Goal: Find specific page/section

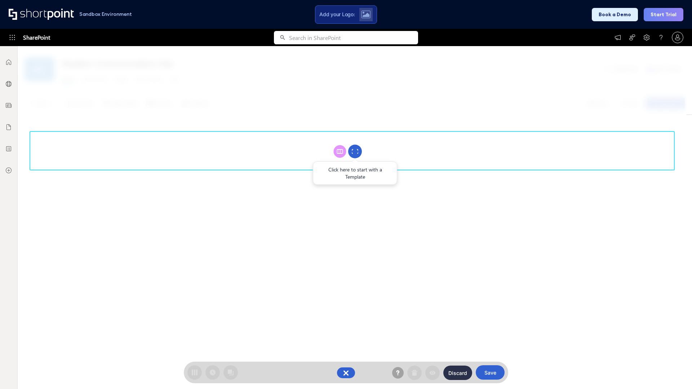
click at [355, 151] on circle at bounding box center [355, 152] width 14 height 14
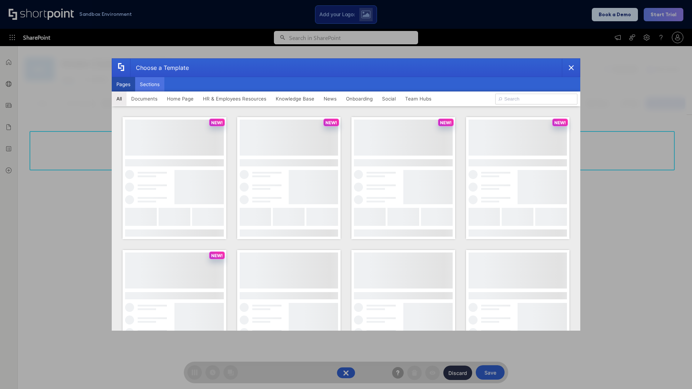
click at [150, 84] on button "Sections" at bounding box center [149, 84] width 29 height 14
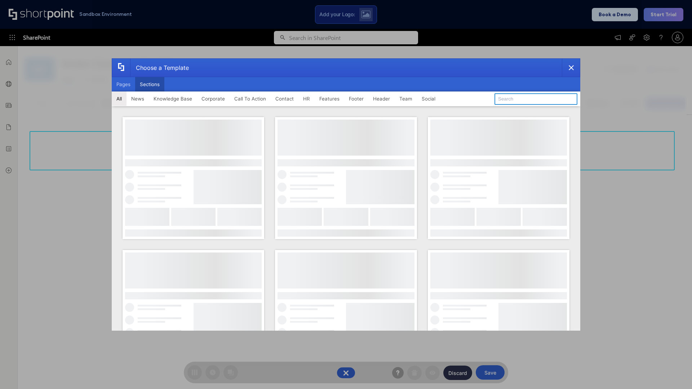
type input "Contact Us 1"
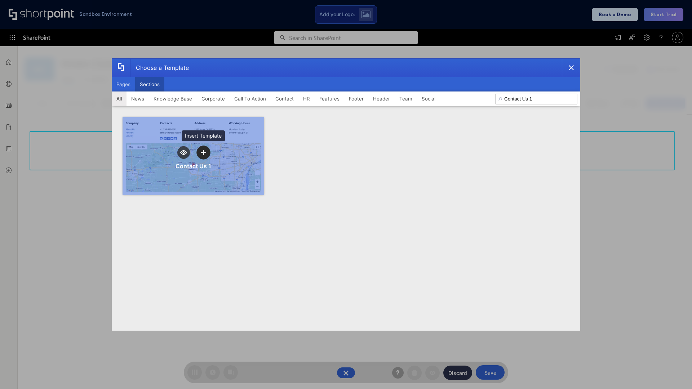
click at [203, 152] on icon "template selector" at bounding box center [203, 152] width 5 height 5
